Goal: Task Accomplishment & Management: Use online tool/utility

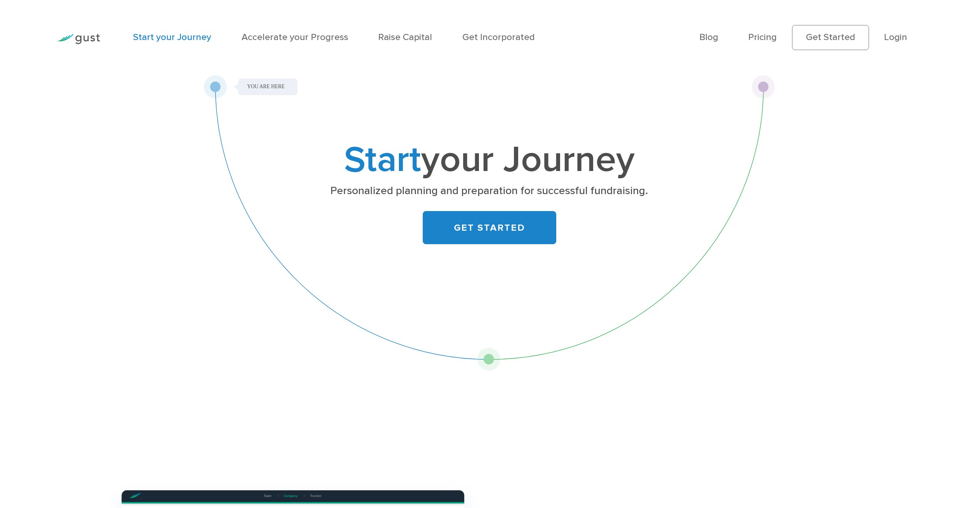
drag, startPoint x: 239, startPoint y: 82, endPoint x: 318, endPoint y: 88, distance: 79.2
click at [318, 88] on div "Start your Journey Personalized planning and preparation for successful fundrai…" at bounding box center [490, 223] width 572 height 296
click at [275, 87] on div "Start your Journey Personalized planning and preparation for successful fundrai…" at bounding box center [490, 223] width 572 height 296
click at [274, 86] on div "Start your Journey Personalized planning and preparation for successful fundrai…" at bounding box center [490, 223] width 572 height 296
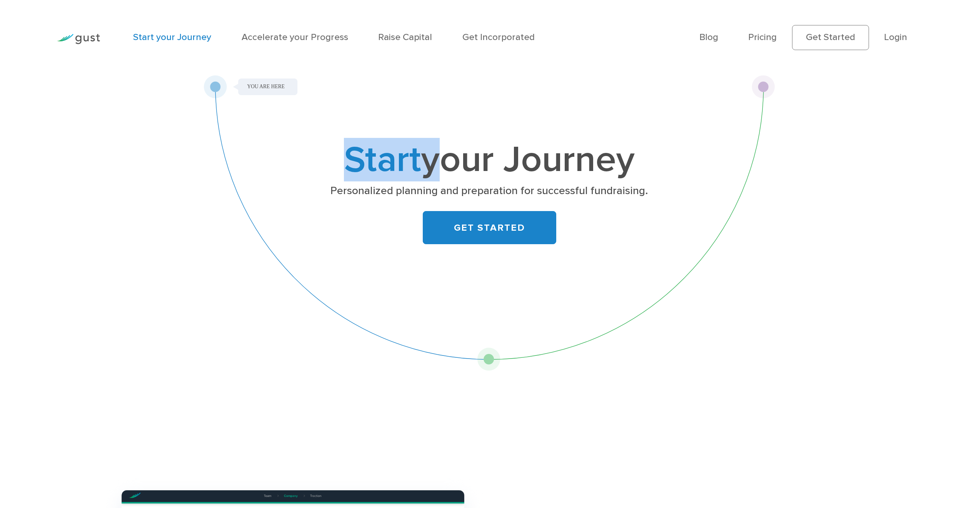
click at [255, 90] on div "Start your Journey Personalized planning and preparation for successful fundrai…" at bounding box center [490, 223] width 572 height 296
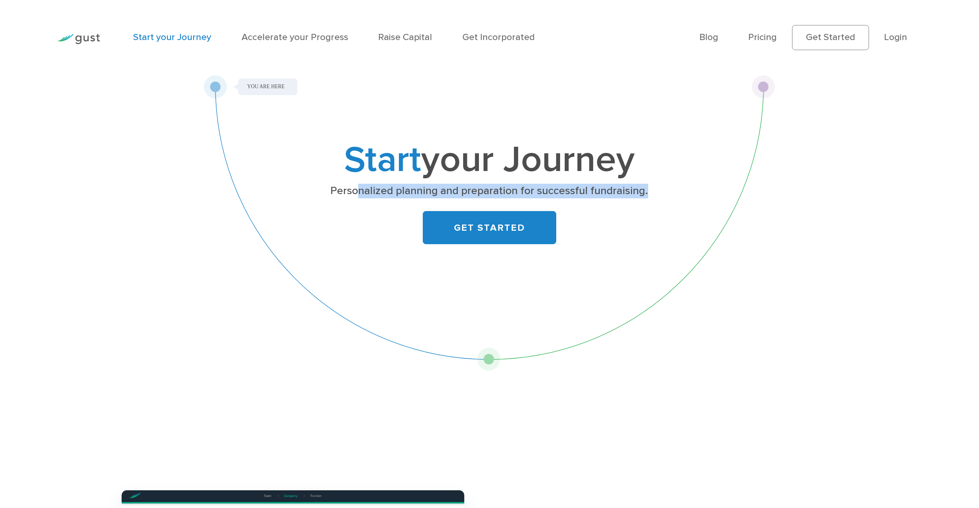
drag, startPoint x: 360, startPoint y: 194, endPoint x: 538, endPoint y: 211, distance: 178.6
click at [538, 211] on div "Start your Journey Personalized planning and preparation for successful fundrai…" at bounding box center [489, 200] width 411 height 114
click at [451, 237] on link "GET STARTED" at bounding box center [490, 227] width 134 height 33
